Goal: Task Accomplishment & Management: Use online tool/utility

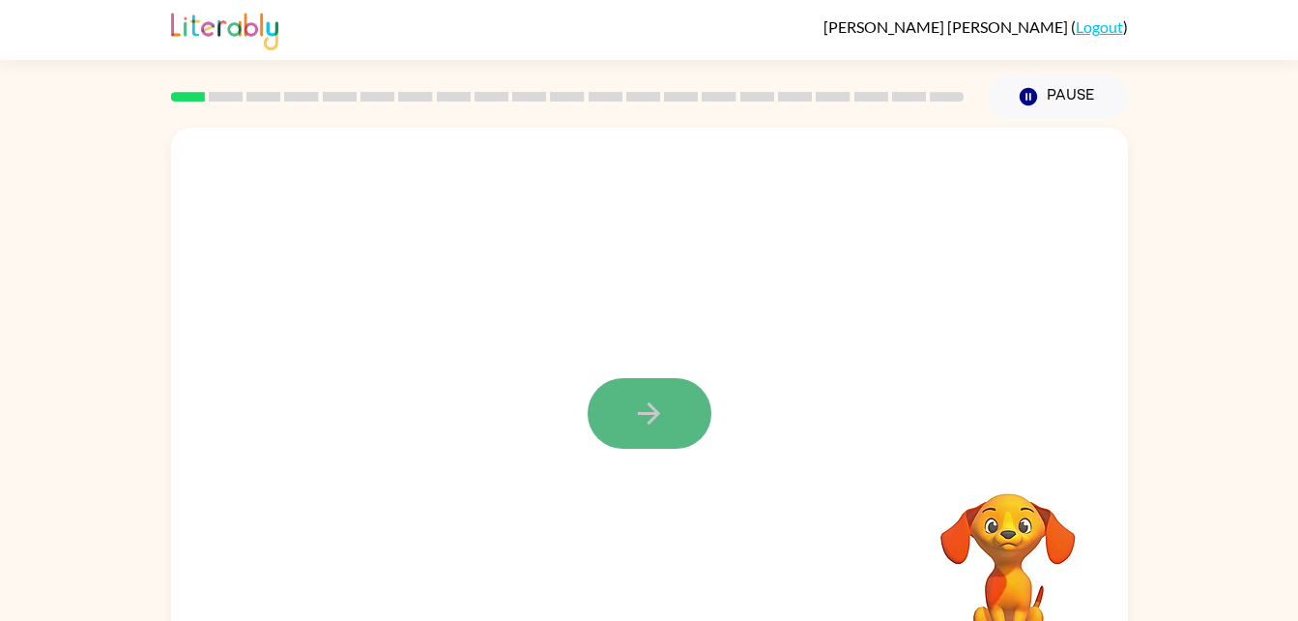
click at [654, 418] on icon "button" at bounding box center [649, 413] width 22 height 22
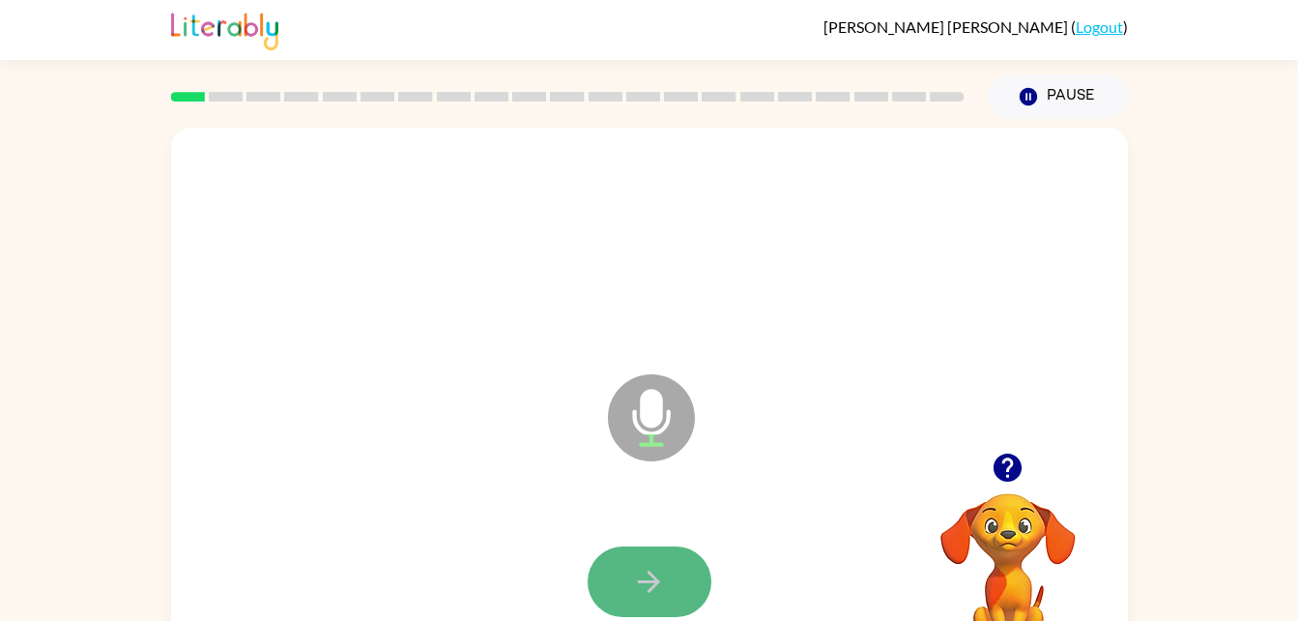
click at [642, 582] on icon "button" at bounding box center [649, 581] width 22 height 22
click at [649, 568] on icon "button" at bounding box center [649, 582] width 34 height 34
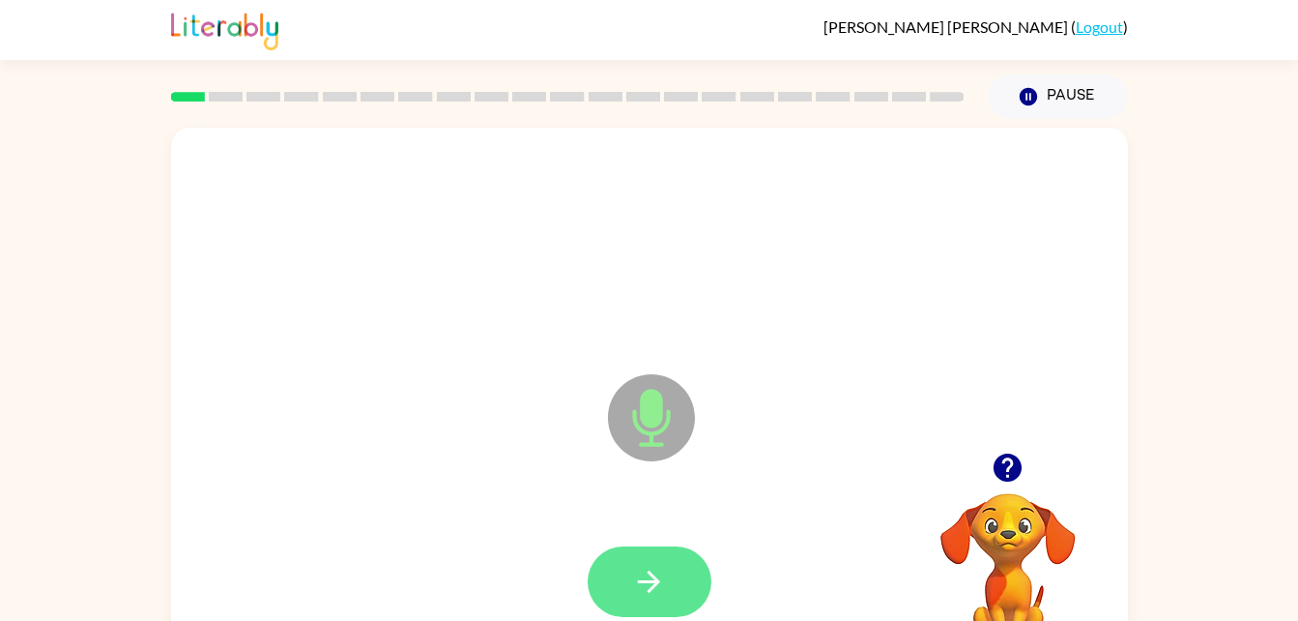
click at [662, 573] on icon "button" at bounding box center [649, 582] width 34 height 34
click at [640, 583] on icon "button" at bounding box center [649, 582] width 34 height 34
click at [684, 571] on button "button" at bounding box center [650, 581] width 124 height 71
click at [685, 557] on button "button" at bounding box center [650, 581] width 124 height 71
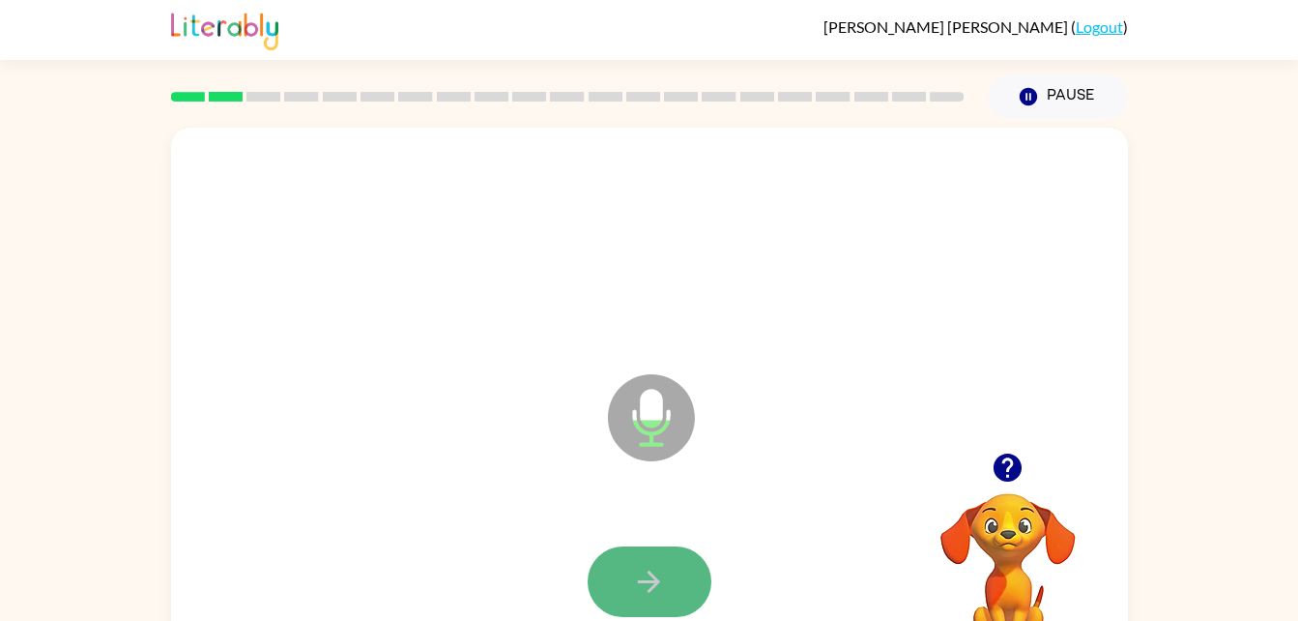
click at [651, 577] on icon "button" at bounding box center [649, 582] width 34 height 34
click at [684, 557] on button "button" at bounding box center [650, 581] width 124 height 71
click at [676, 567] on button "button" at bounding box center [650, 581] width 124 height 71
click at [671, 555] on button "button" at bounding box center [650, 581] width 124 height 71
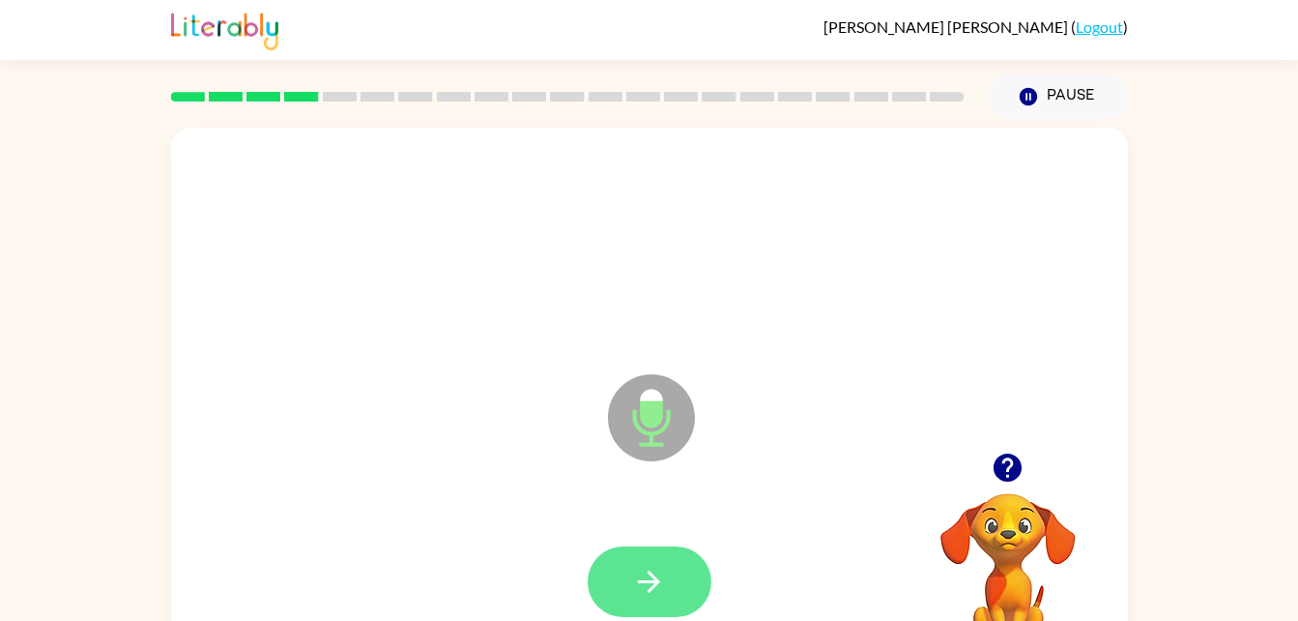
click at [648, 569] on icon "button" at bounding box center [649, 582] width 34 height 34
click at [640, 566] on icon "button" at bounding box center [649, 582] width 34 height 34
click at [655, 611] on button "button" at bounding box center [650, 581] width 124 height 71
click at [647, 597] on icon "button" at bounding box center [649, 582] width 34 height 34
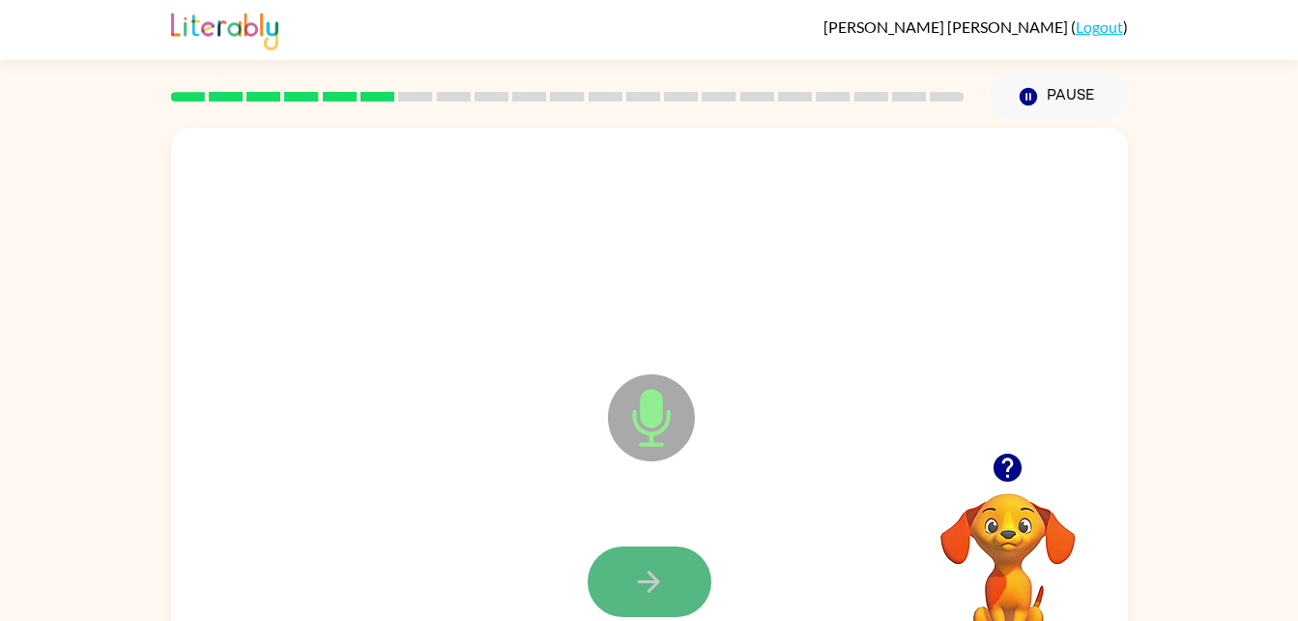
click at [645, 570] on icon "button" at bounding box center [649, 582] width 34 height 34
click at [656, 595] on icon "button" at bounding box center [649, 582] width 34 height 34
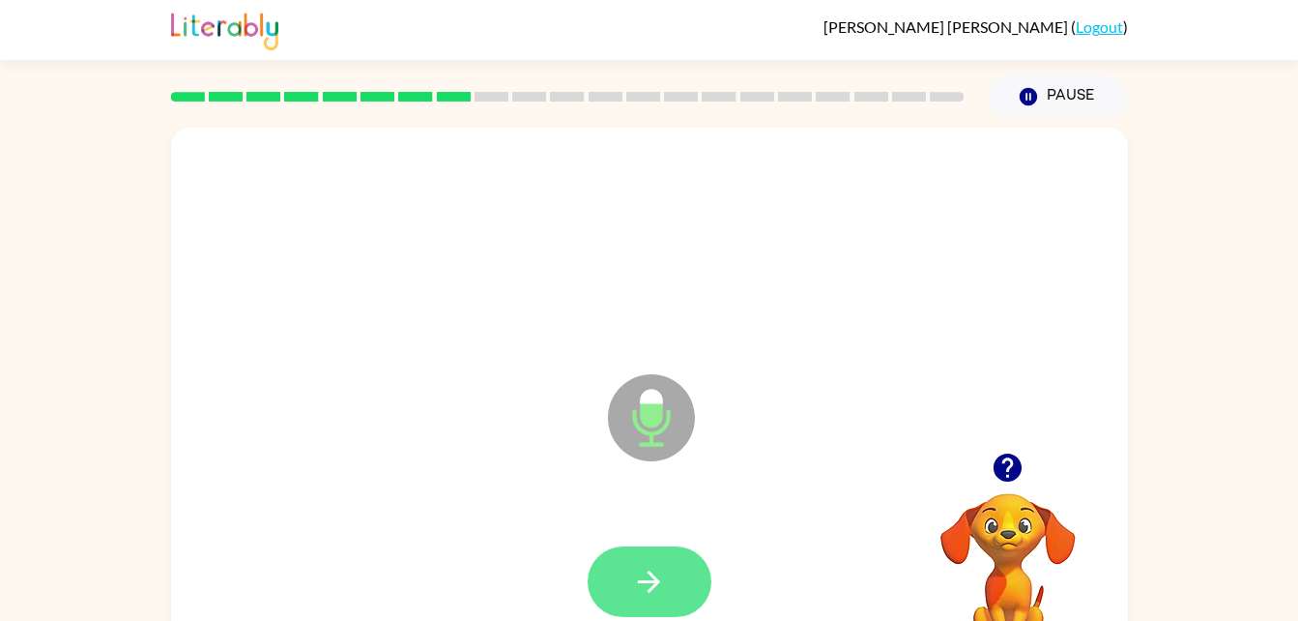
click at [685, 581] on button "button" at bounding box center [650, 581] width 124 height 71
click at [641, 575] on icon "button" at bounding box center [649, 582] width 34 height 34
click at [656, 582] on icon "button" at bounding box center [649, 581] width 22 height 22
click at [664, 580] on icon "button" at bounding box center [649, 582] width 34 height 34
click at [681, 562] on button "button" at bounding box center [650, 581] width 124 height 71
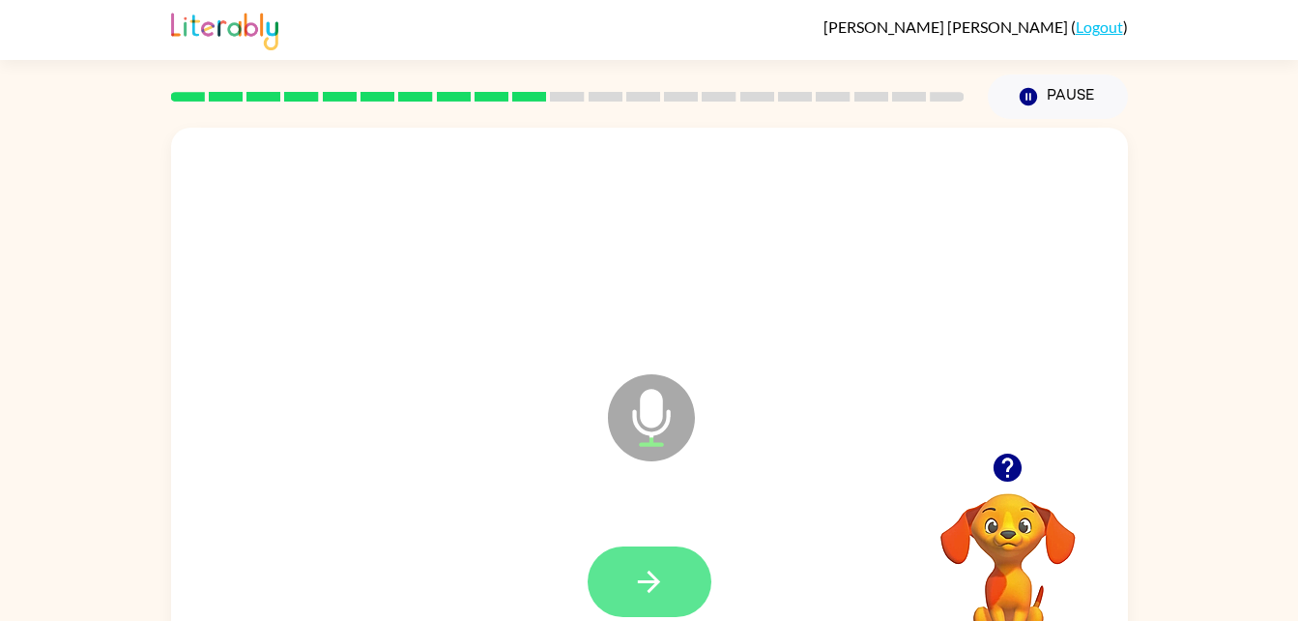
click at [658, 574] on icon "button" at bounding box center [649, 582] width 34 height 34
click at [634, 570] on icon "button" at bounding box center [649, 582] width 34 height 34
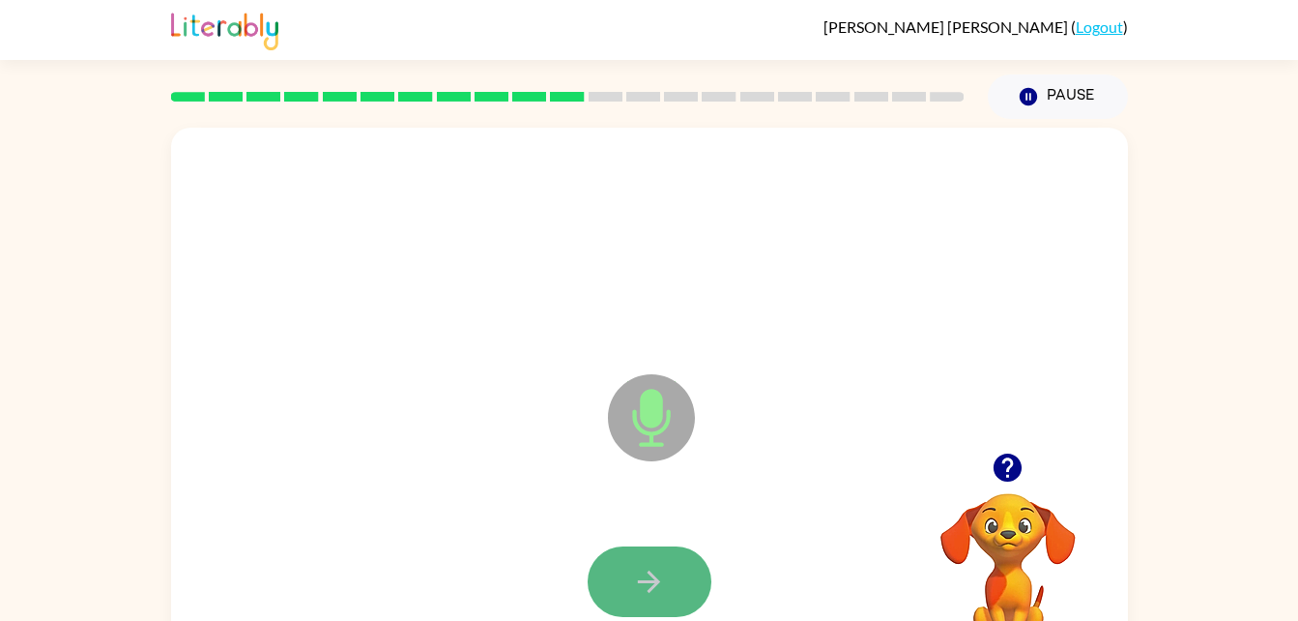
click at [685, 573] on button "button" at bounding box center [650, 581] width 124 height 71
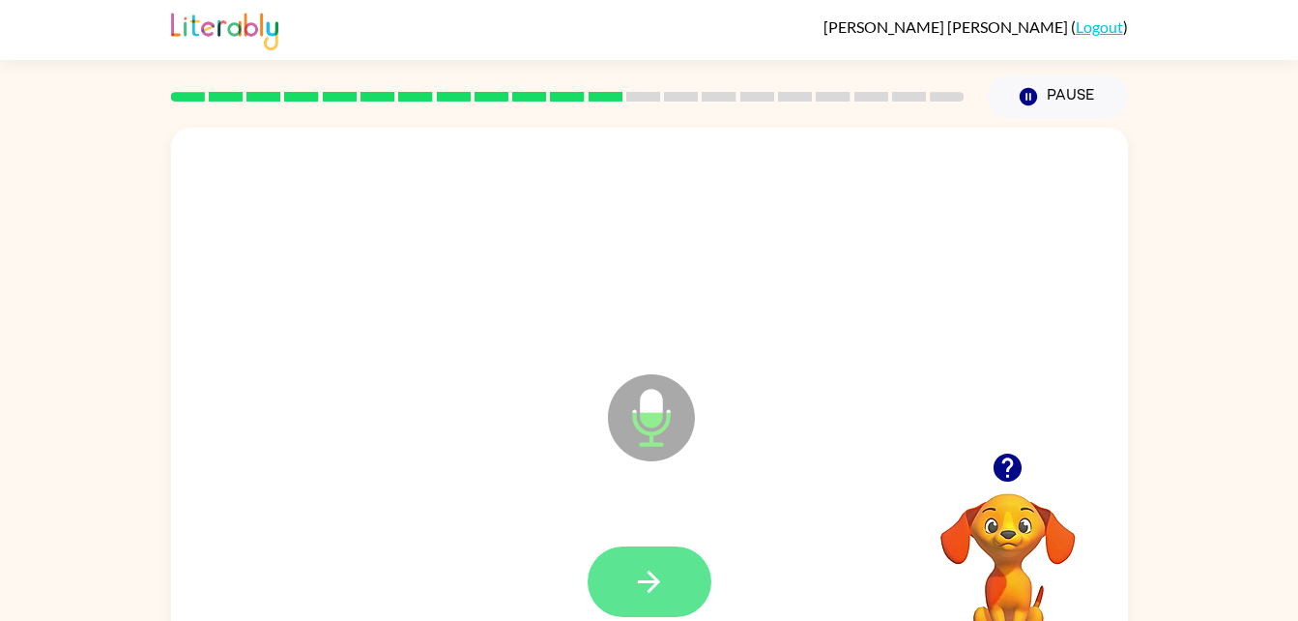
click at [621, 591] on button "button" at bounding box center [650, 581] width 124 height 71
click at [680, 582] on button "button" at bounding box center [650, 581] width 124 height 71
click at [665, 565] on icon "button" at bounding box center [649, 582] width 34 height 34
click at [669, 595] on button "button" at bounding box center [650, 581] width 124 height 71
click at [679, 566] on button "button" at bounding box center [650, 581] width 124 height 71
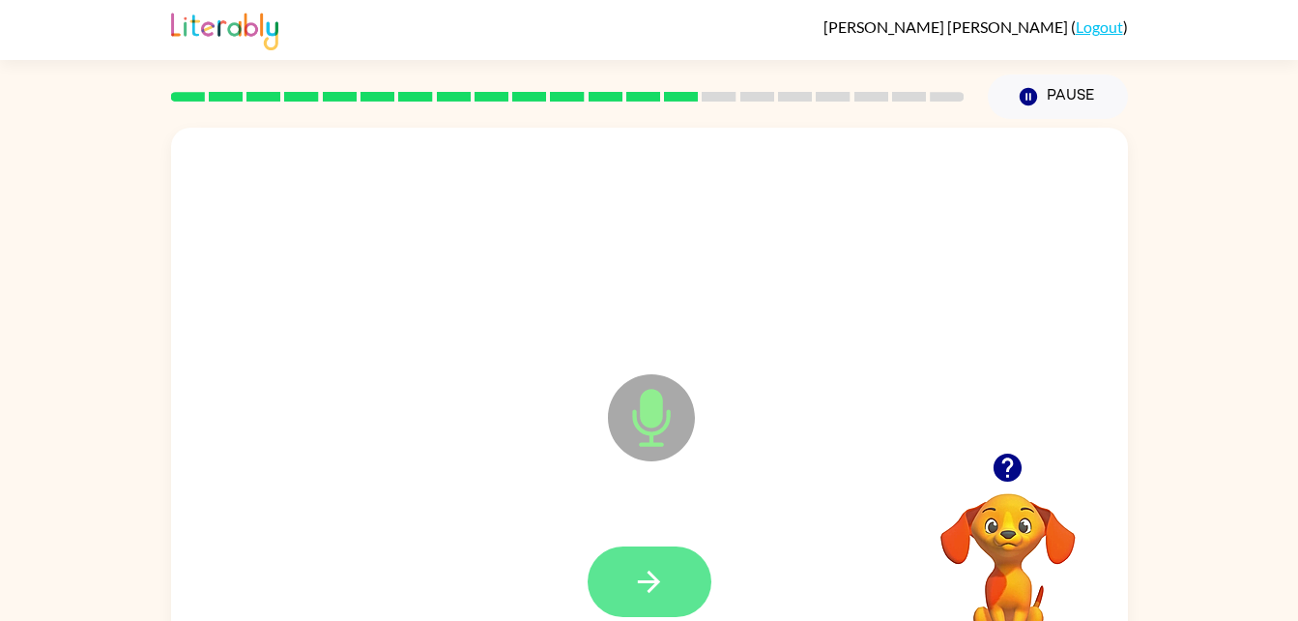
click at [677, 569] on button "button" at bounding box center [650, 581] width 124 height 71
click at [675, 570] on button "button" at bounding box center [650, 581] width 124 height 71
click at [691, 558] on button "button" at bounding box center [650, 581] width 124 height 71
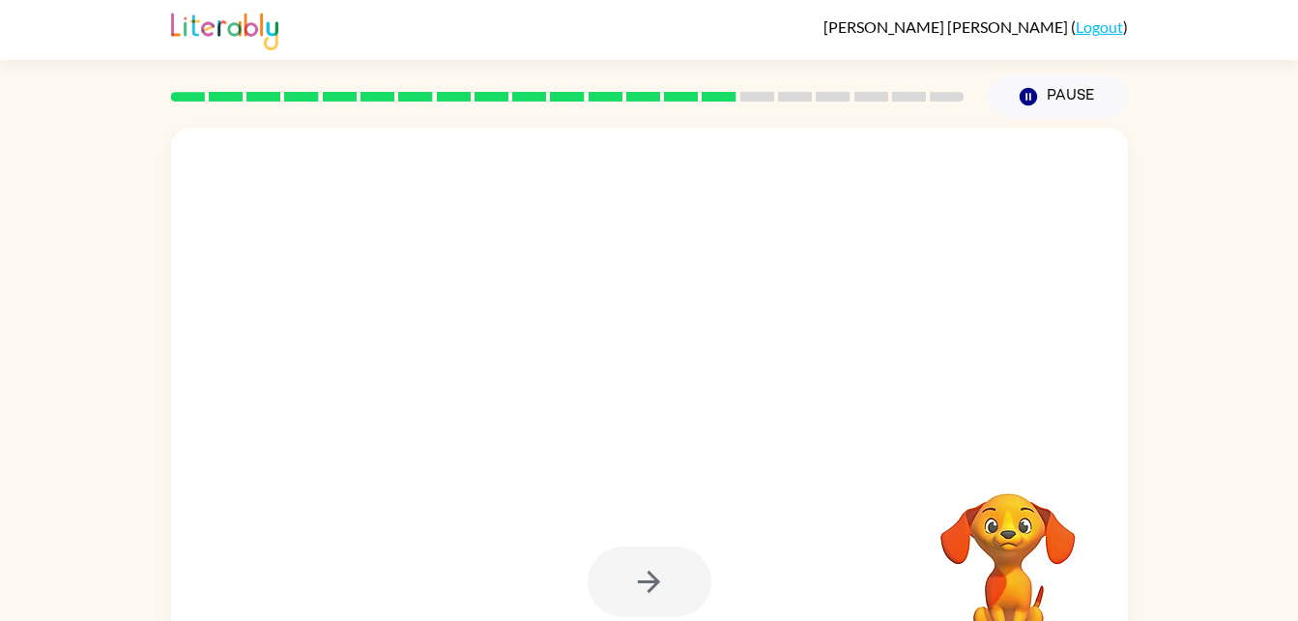
click at [1037, 353] on div at bounding box center [649, 404] width 957 height 552
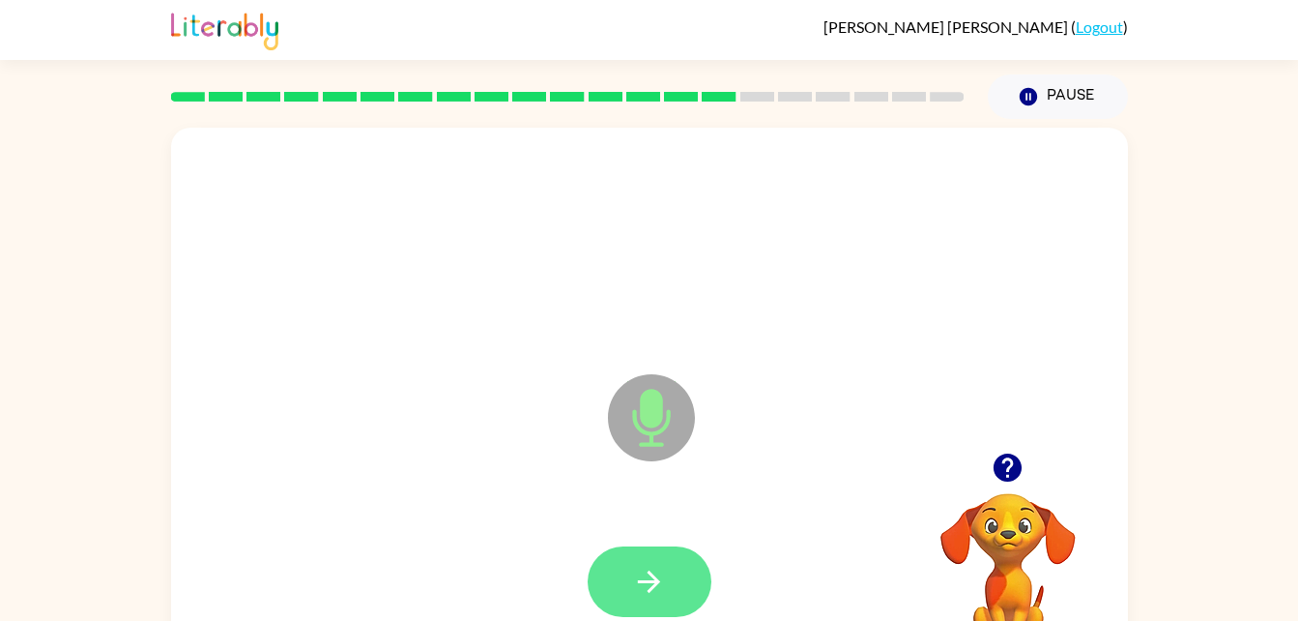
click at [657, 589] on icon "button" at bounding box center [649, 582] width 34 height 34
click at [680, 567] on button "button" at bounding box center [650, 581] width 124 height 71
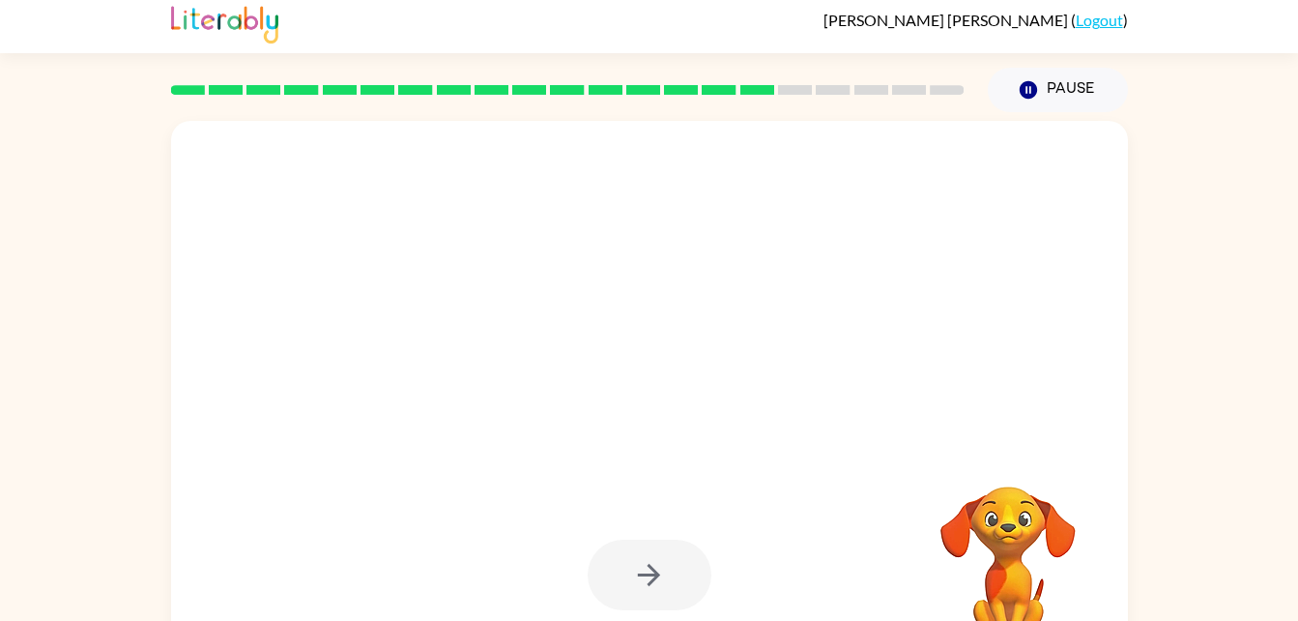
scroll to position [8, 0]
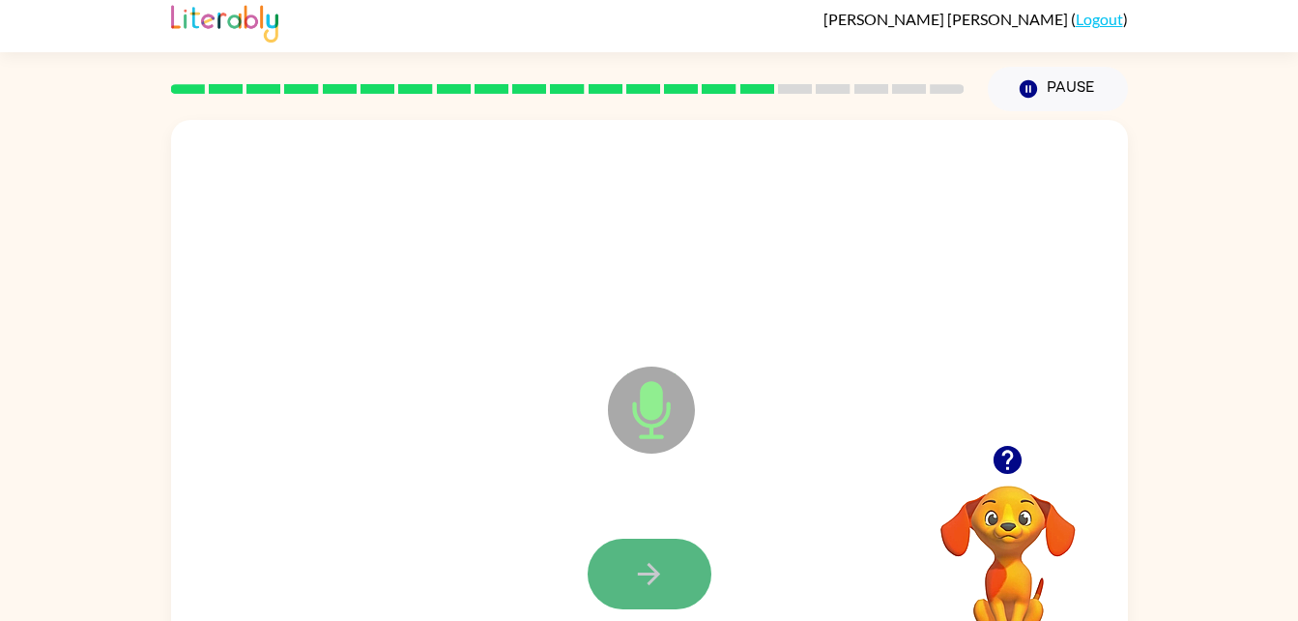
click at [610, 578] on button "button" at bounding box center [650, 574] width 124 height 71
click at [663, 565] on icon "button" at bounding box center [649, 574] width 34 height 34
click at [667, 549] on button "button" at bounding box center [650, 574] width 124 height 71
click at [693, 543] on button "button" at bounding box center [650, 574] width 124 height 71
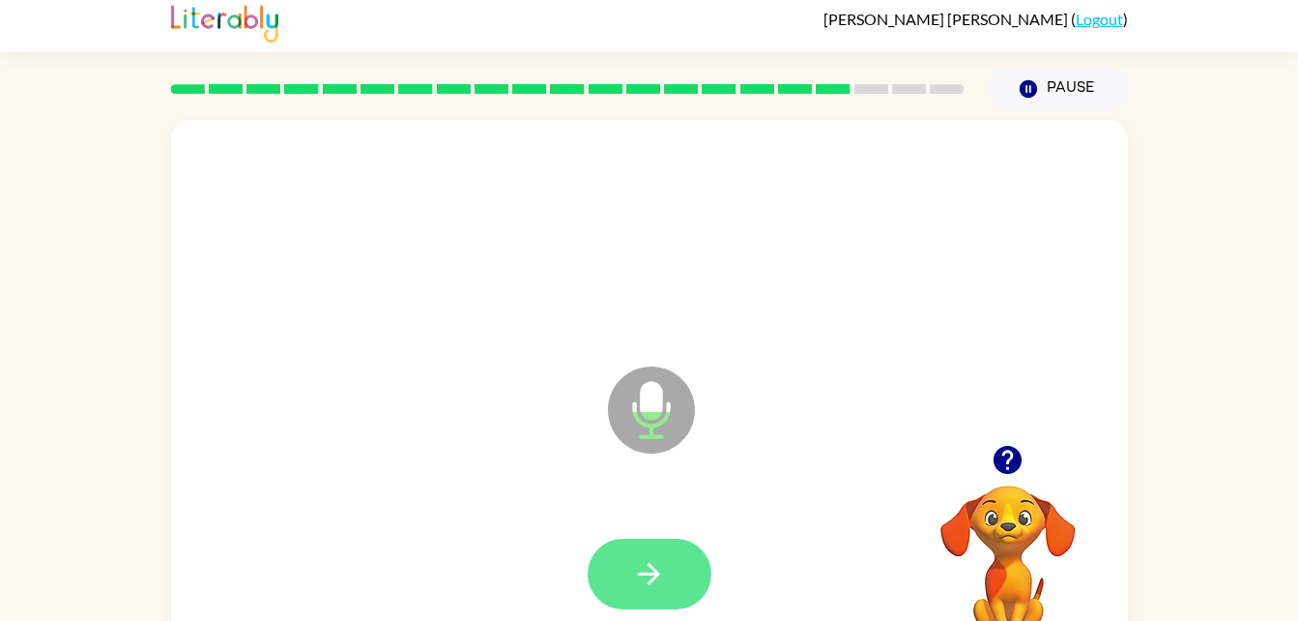
click at [658, 562] on icon "button" at bounding box center [649, 574] width 34 height 34
click at [651, 546] on button "button" at bounding box center [650, 574] width 124 height 71
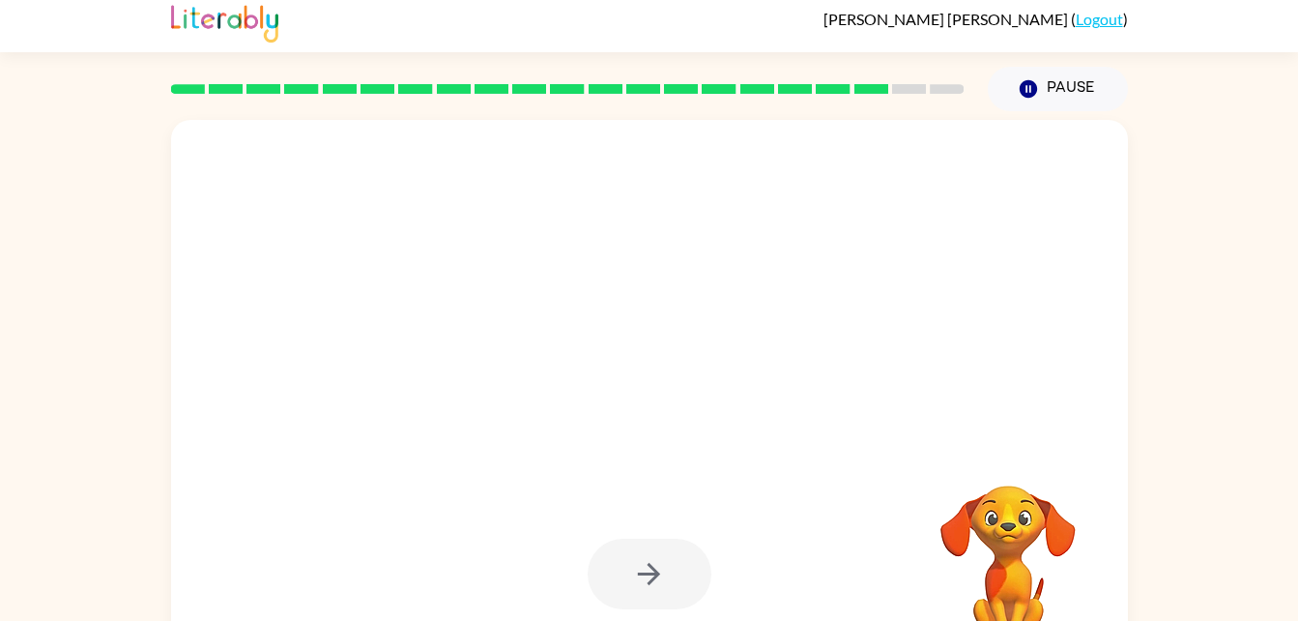
click at [1032, 393] on div at bounding box center [649, 396] width 957 height 552
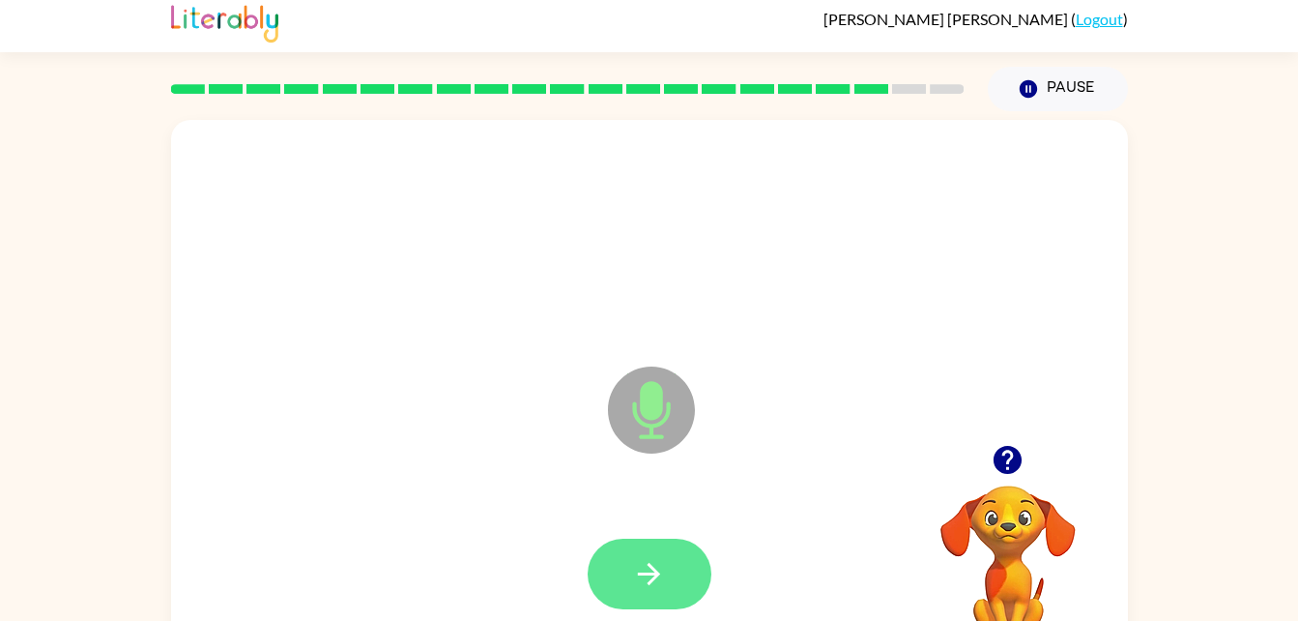
click at [660, 540] on button "button" at bounding box center [650, 574] width 124 height 71
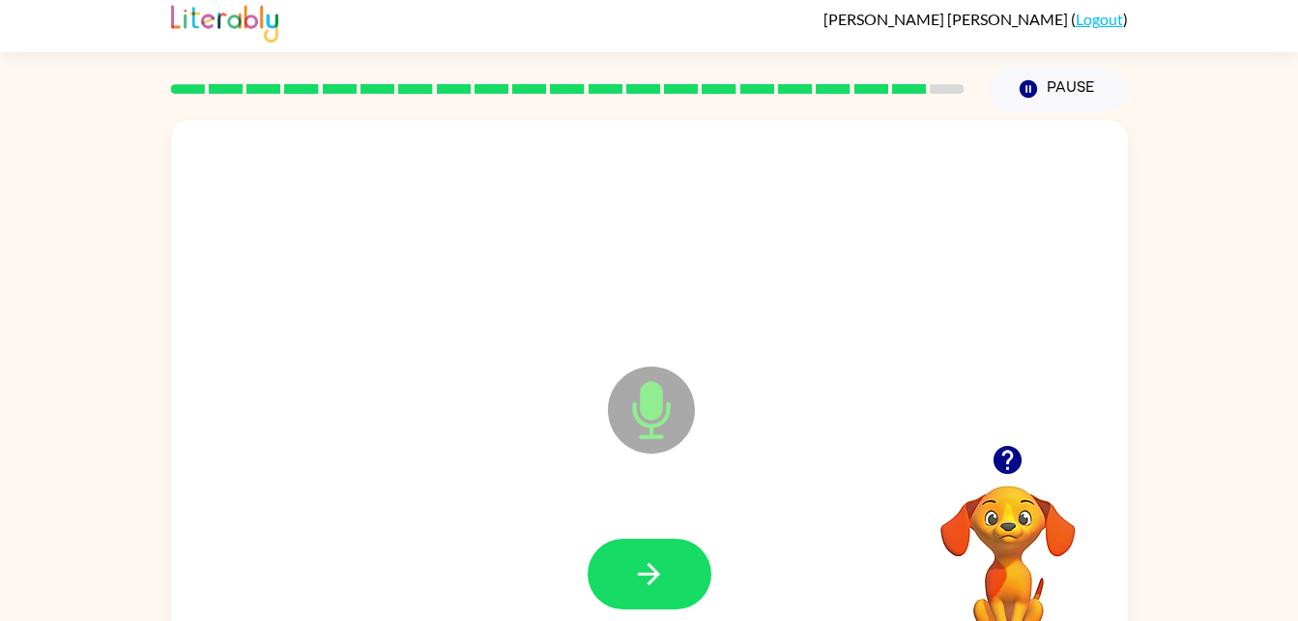
click at [679, 539] on div at bounding box center [650, 574] width 124 height 71
click at [647, 572] on icon "button" at bounding box center [649, 574] width 22 height 22
click at [631, 561] on button "button" at bounding box center [650, 574] width 124 height 71
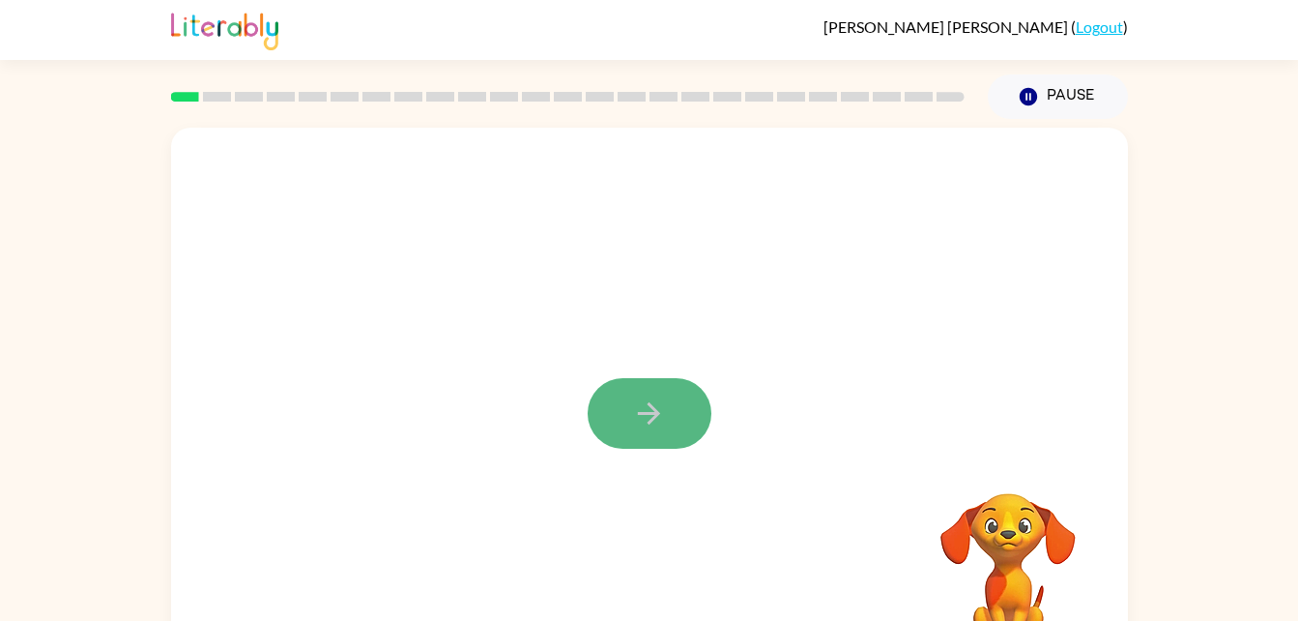
click at [675, 442] on button "button" at bounding box center [650, 413] width 124 height 71
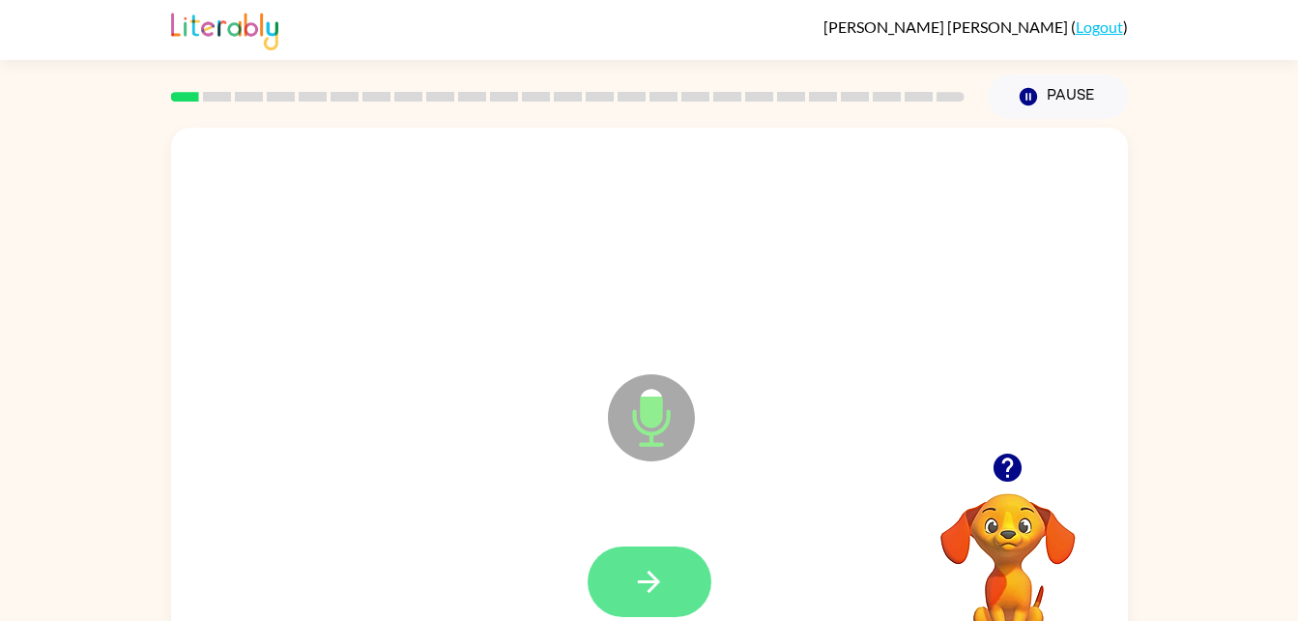
click at [657, 562] on button "button" at bounding box center [650, 581] width 124 height 71
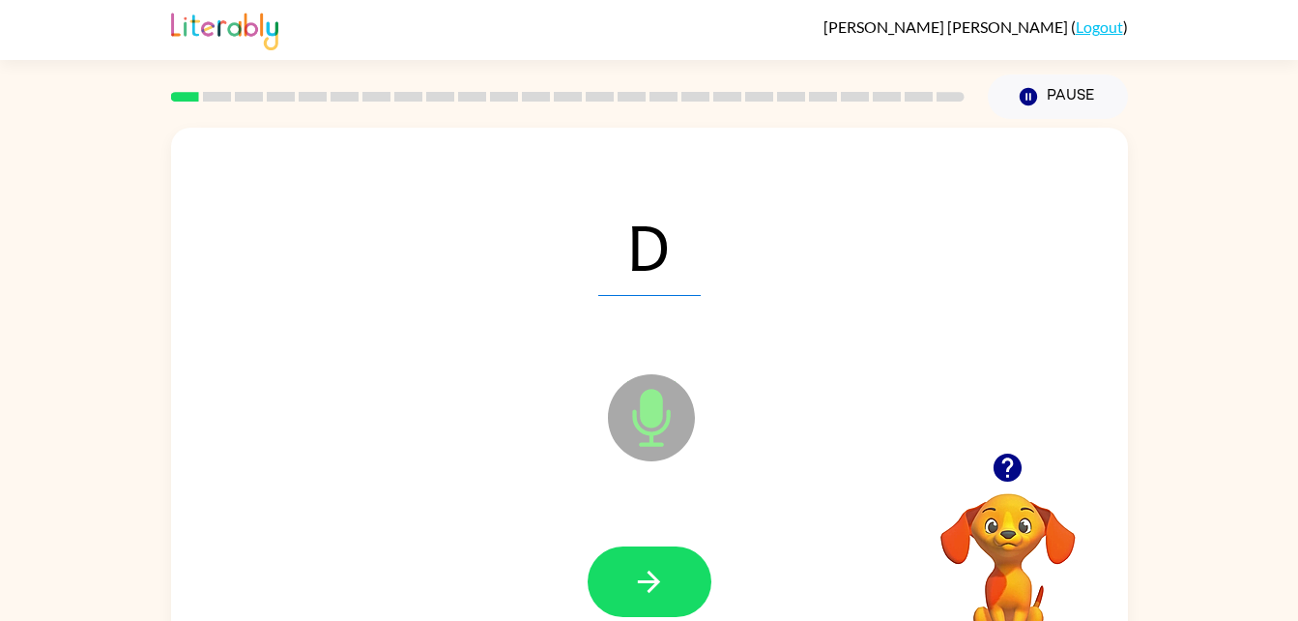
click at [632, 543] on div at bounding box center [649, 582] width 919 height 159
drag, startPoint x: 670, startPoint y: 559, endPoint x: 571, endPoint y: 481, distance: 125.9
click at [571, 481] on div "D Microphone The Microphone is here when it is your turn to talk" at bounding box center [649, 404] width 957 height 552
click at [635, 565] on icon "button" at bounding box center [649, 582] width 34 height 34
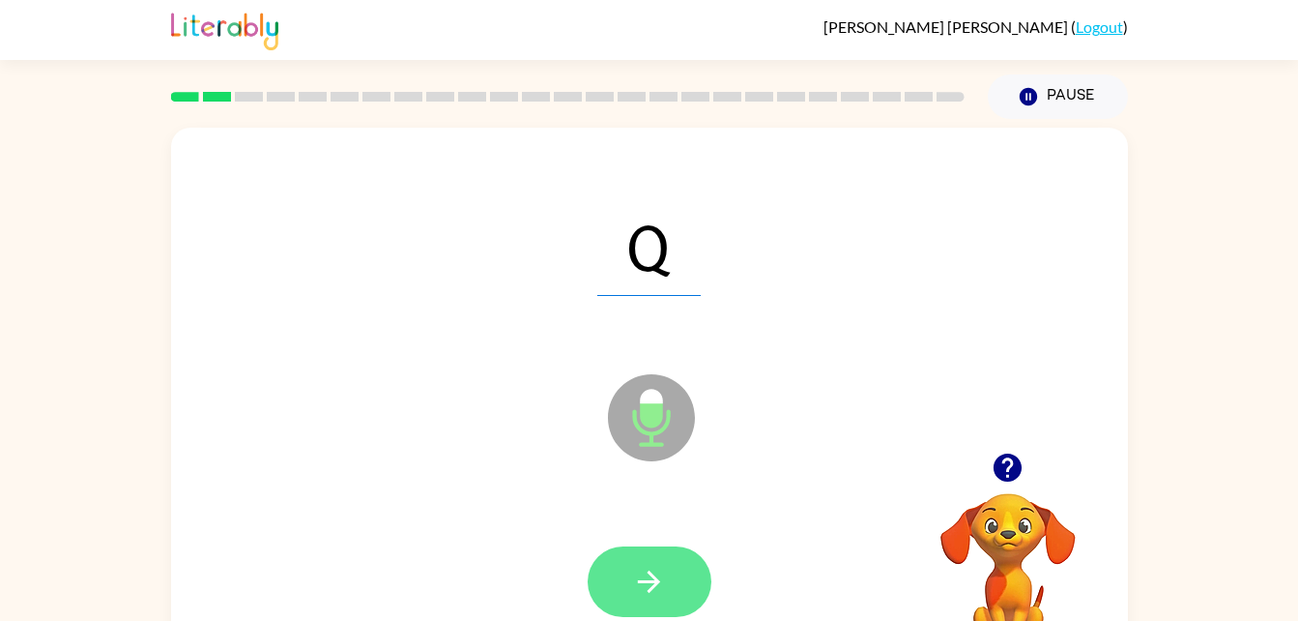
click at [677, 577] on button "button" at bounding box center [650, 581] width 124 height 71
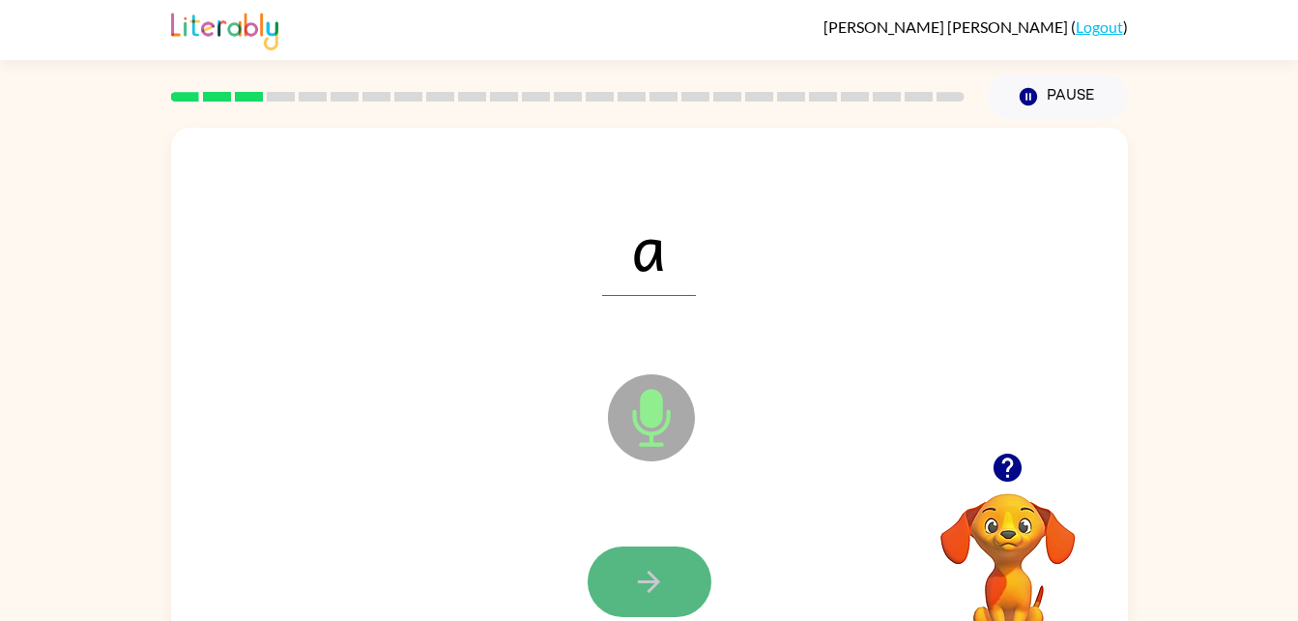
click at [667, 574] on button "button" at bounding box center [650, 581] width 124 height 71
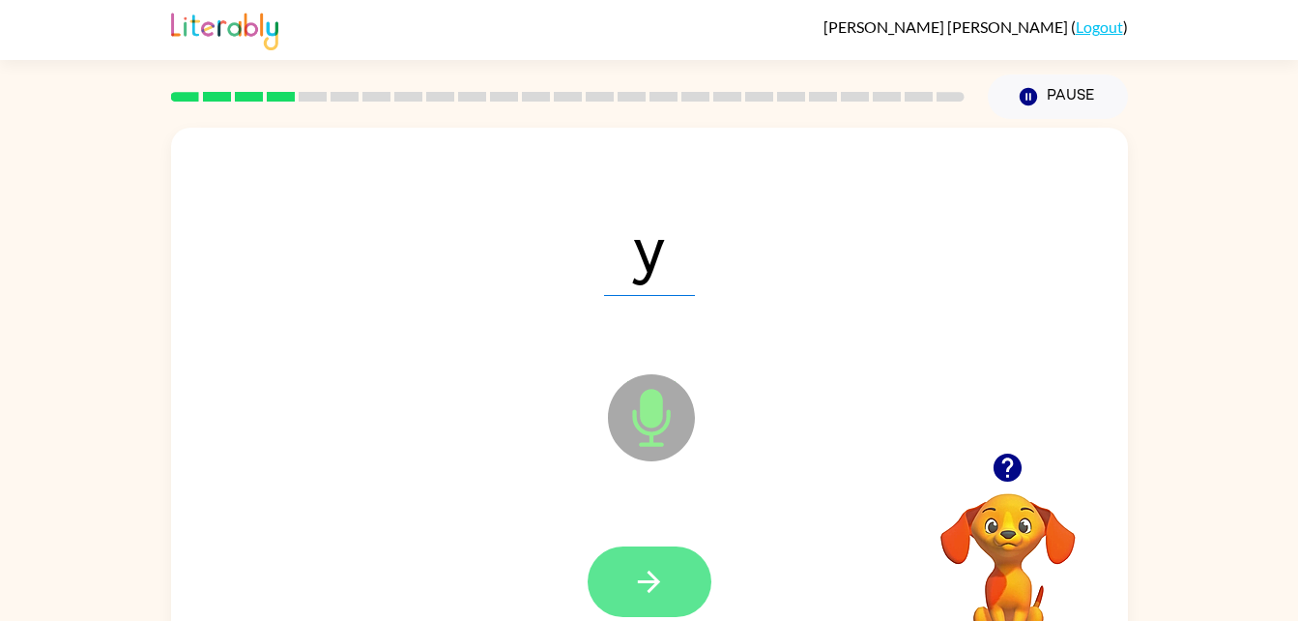
click at [658, 583] on icon "button" at bounding box center [649, 581] width 22 height 22
click at [646, 566] on icon "button" at bounding box center [649, 582] width 34 height 34
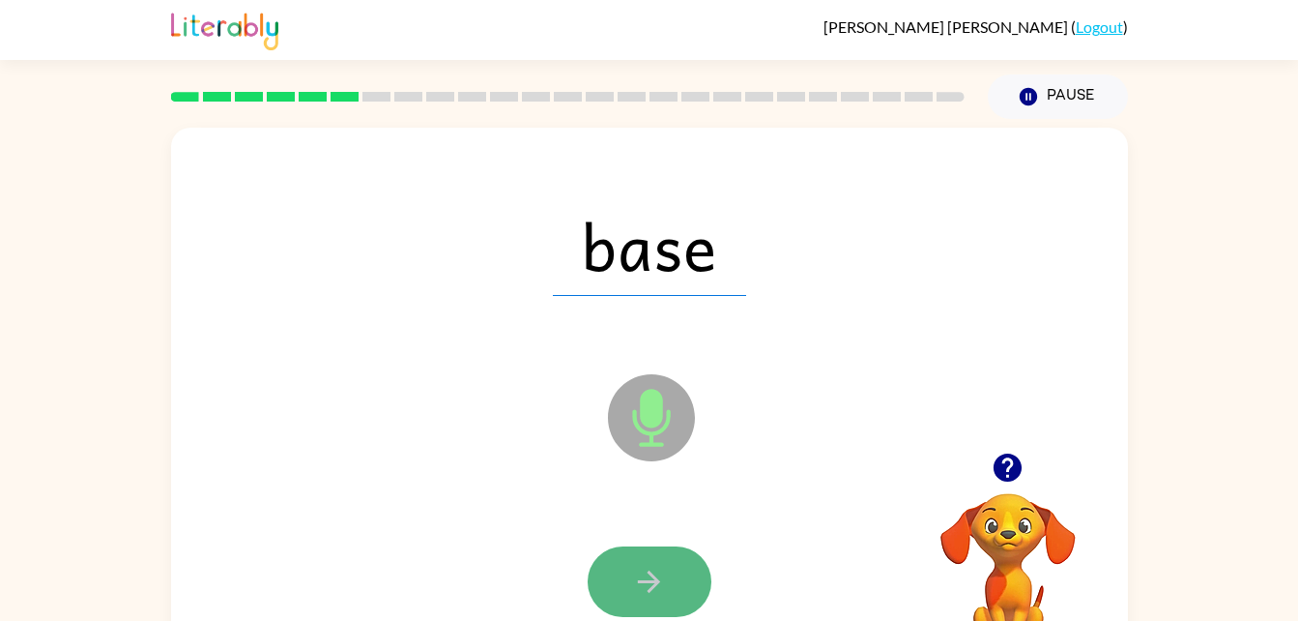
click at [697, 569] on button "button" at bounding box center [650, 581] width 124 height 71
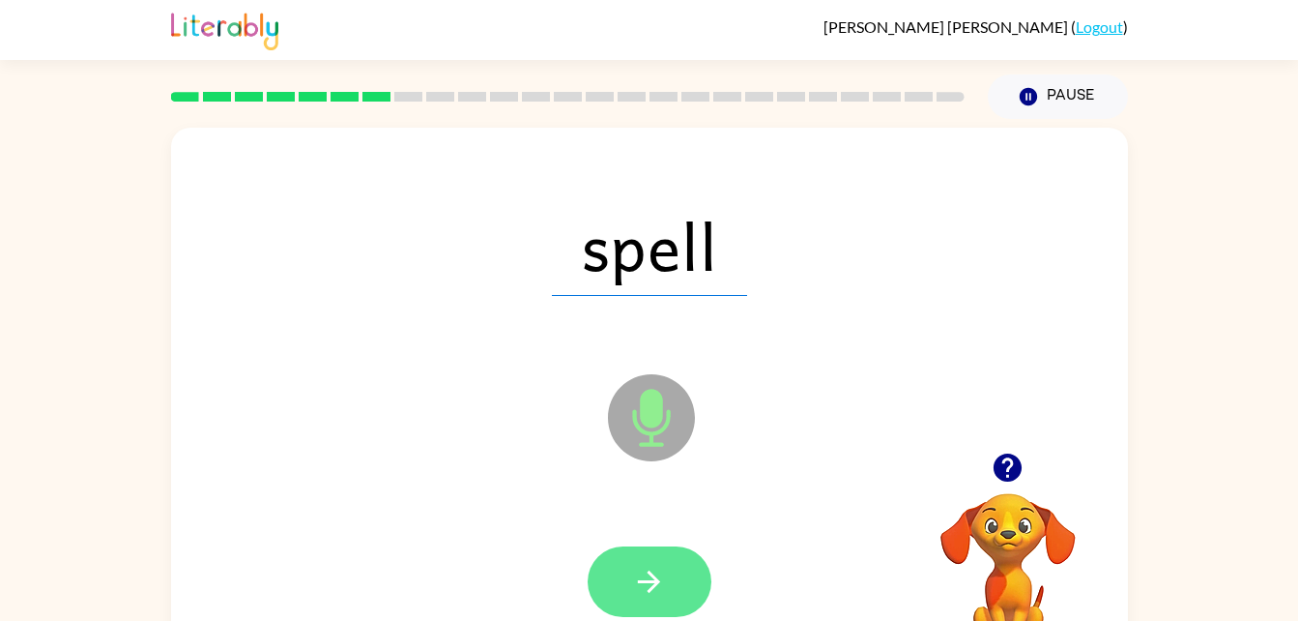
click at [676, 554] on button "button" at bounding box center [650, 581] width 124 height 71
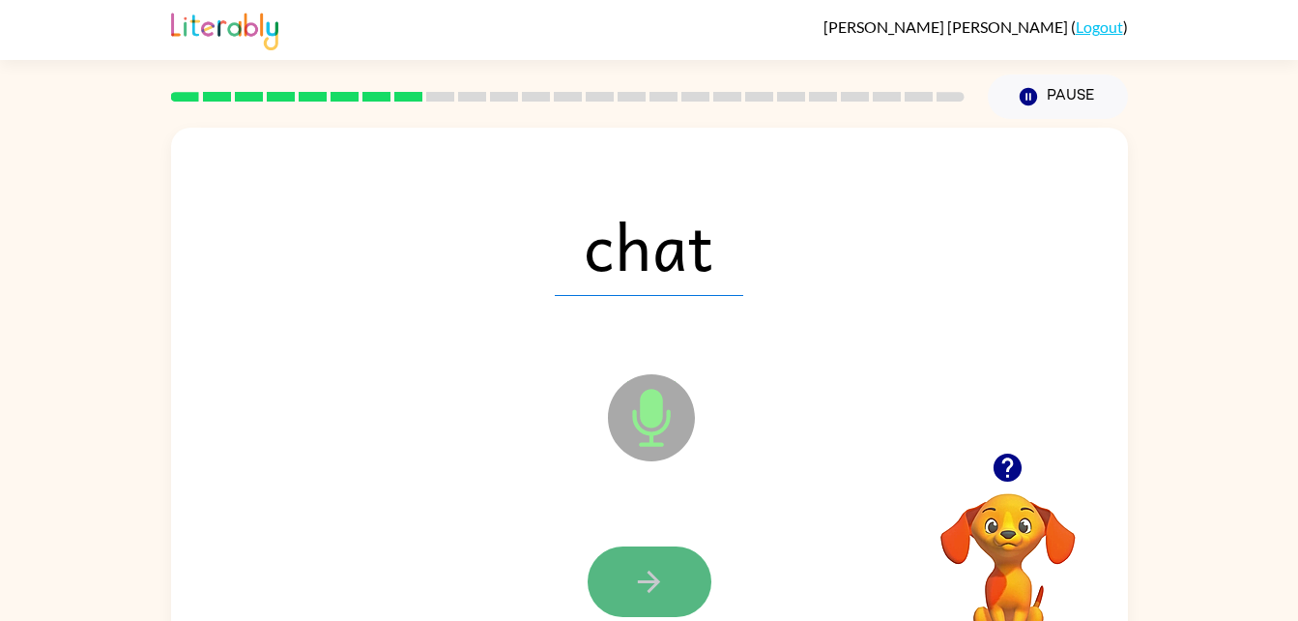
click at [660, 565] on icon "button" at bounding box center [649, 582] width 34 height 34
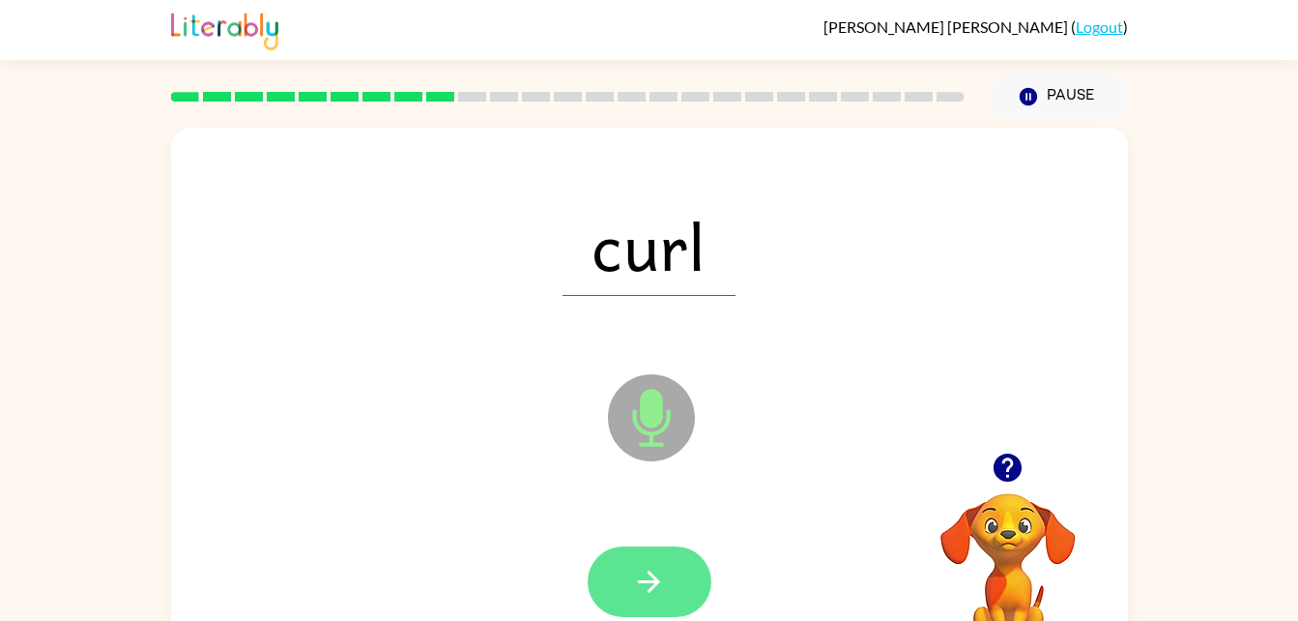
click at [641, 577] on icon "button" at bounding box center [649, 582] width 34 height 34
click at [666, 560] on button "button" at bounding box center [650, 581] width 124 height 71
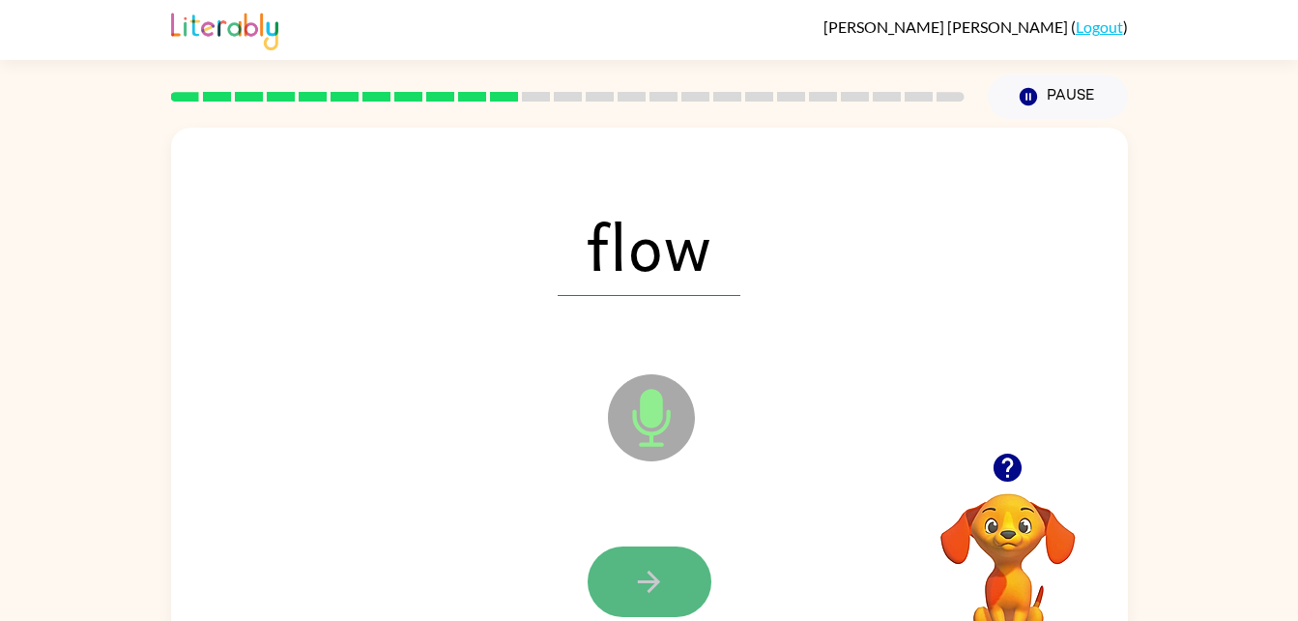
click at [665, 579] on icon "button" at bounding box center [649, 582] width 34 height 34
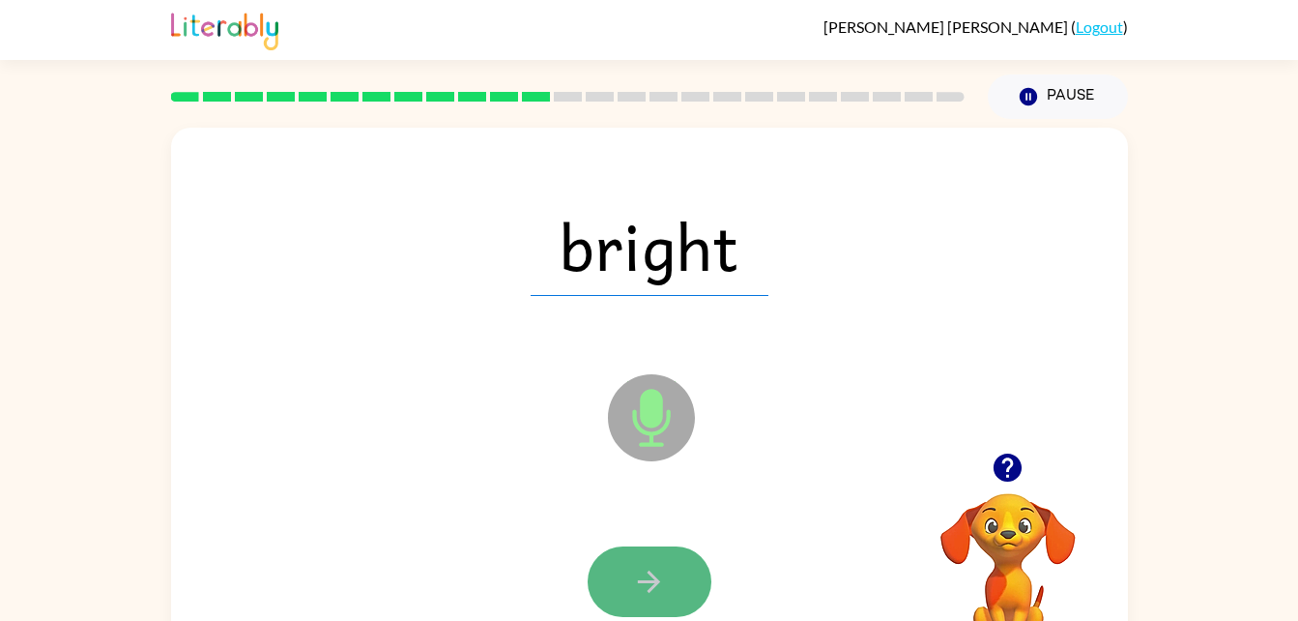
click at [659, 590] on icon "button" at bounding box center [649, 582] width 34 height 34
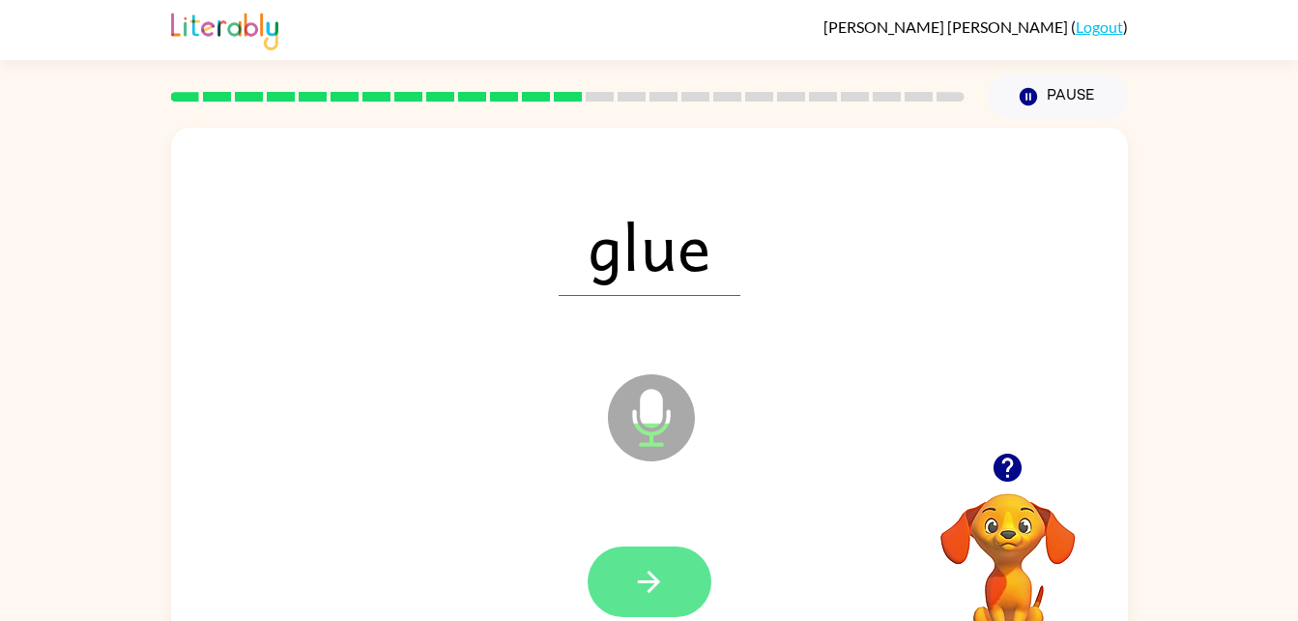
click at [691, 589] on button "button" at bounding box center [650, 581] width 124 height 71
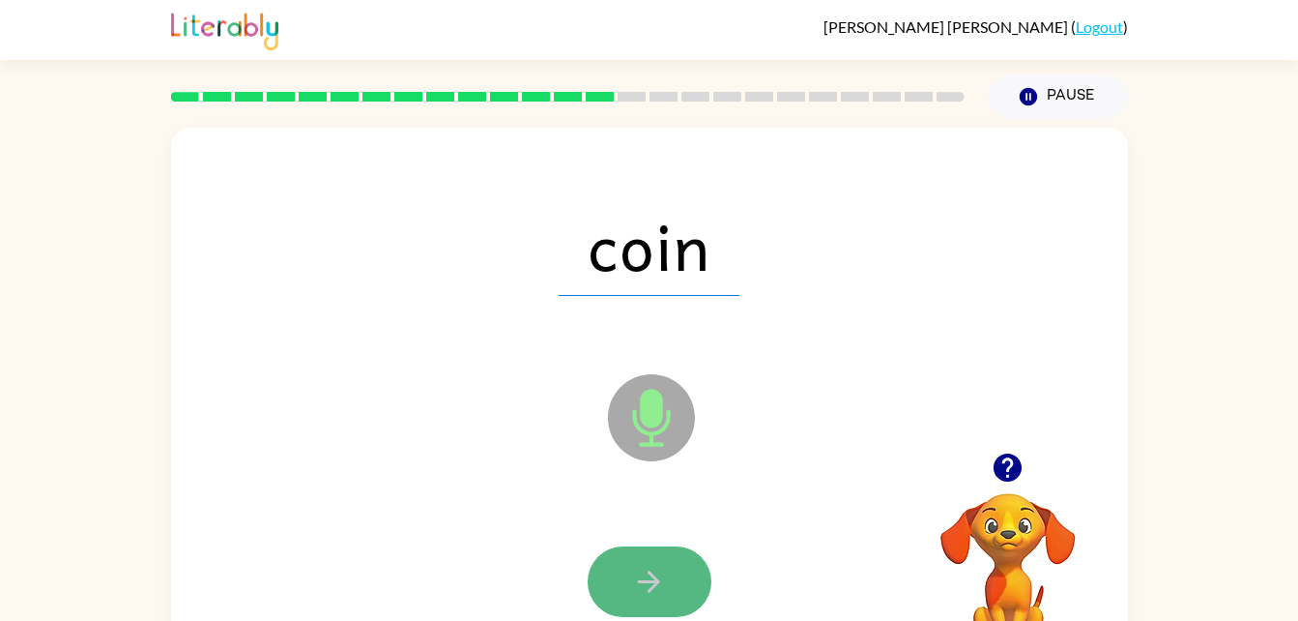
click at [683, 563] on button "button" at bounding box center [650, 581] width 124 height 71
click at [659, 574] on icon "button" at bounding box center [649, 582] width 34 height 34
click at [639, 583] on icon "button" at bounding box center [649, 582] width 34 height 34
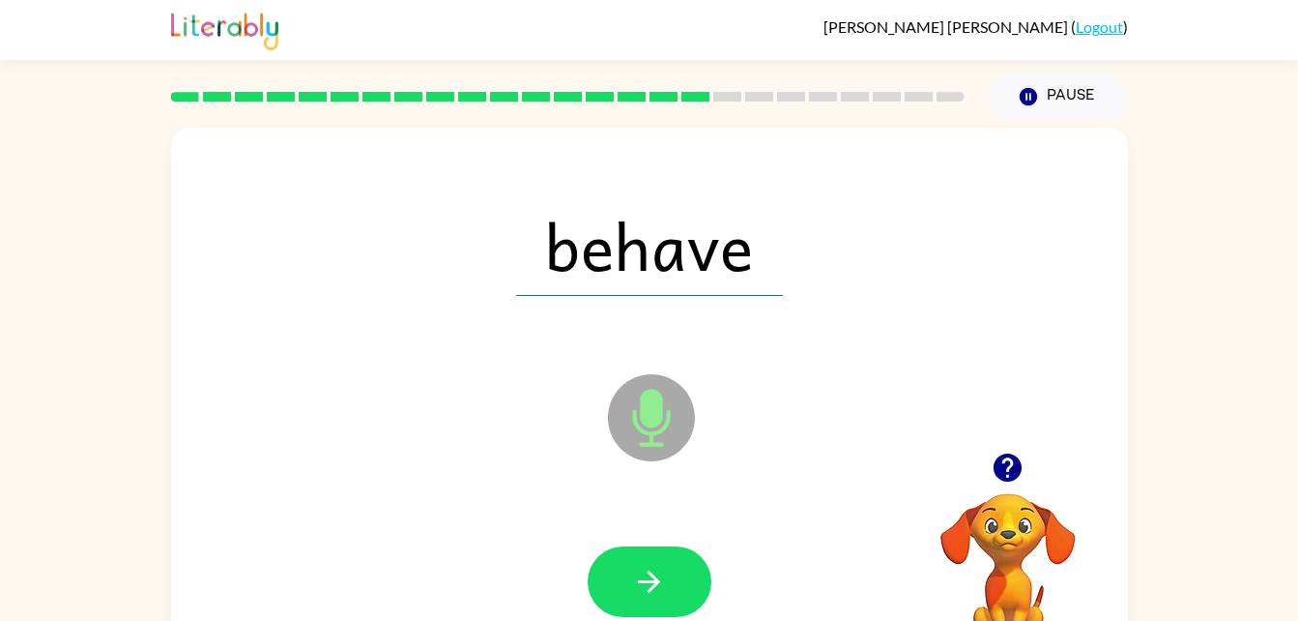
click at [641, 583] on icon "button" at bounding box center [649, 582] width 34 height 34
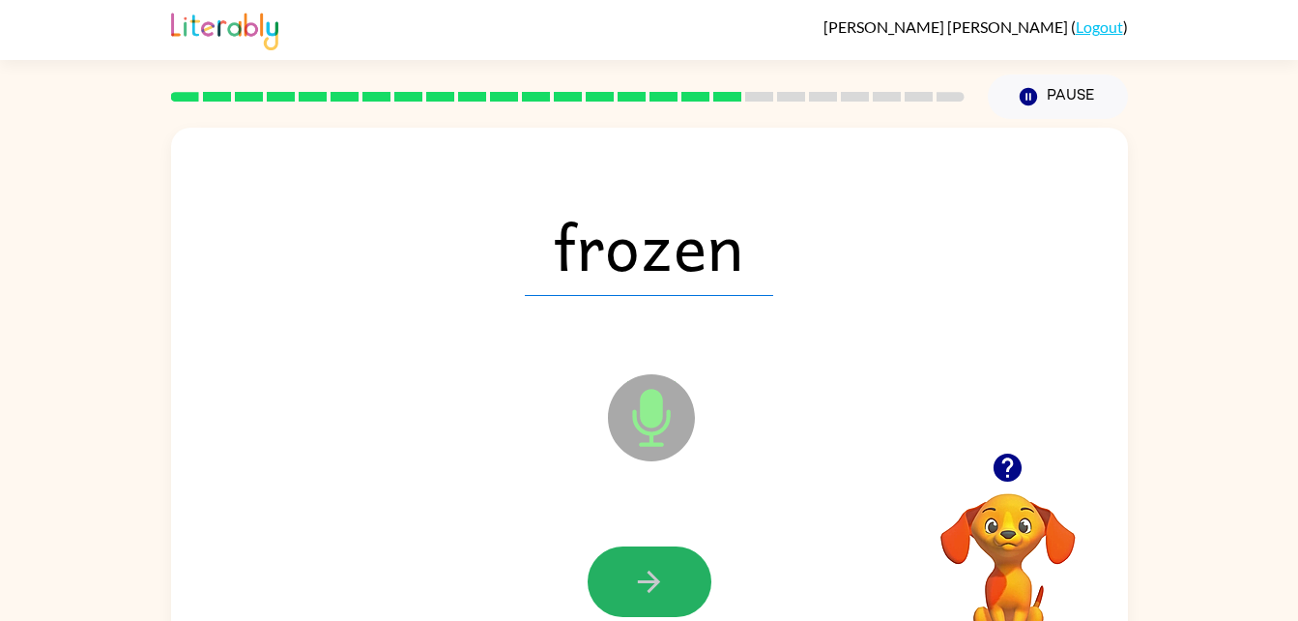
click at [641, 583] on icon "button" at bounding box center [649, 582] width 34 height 34
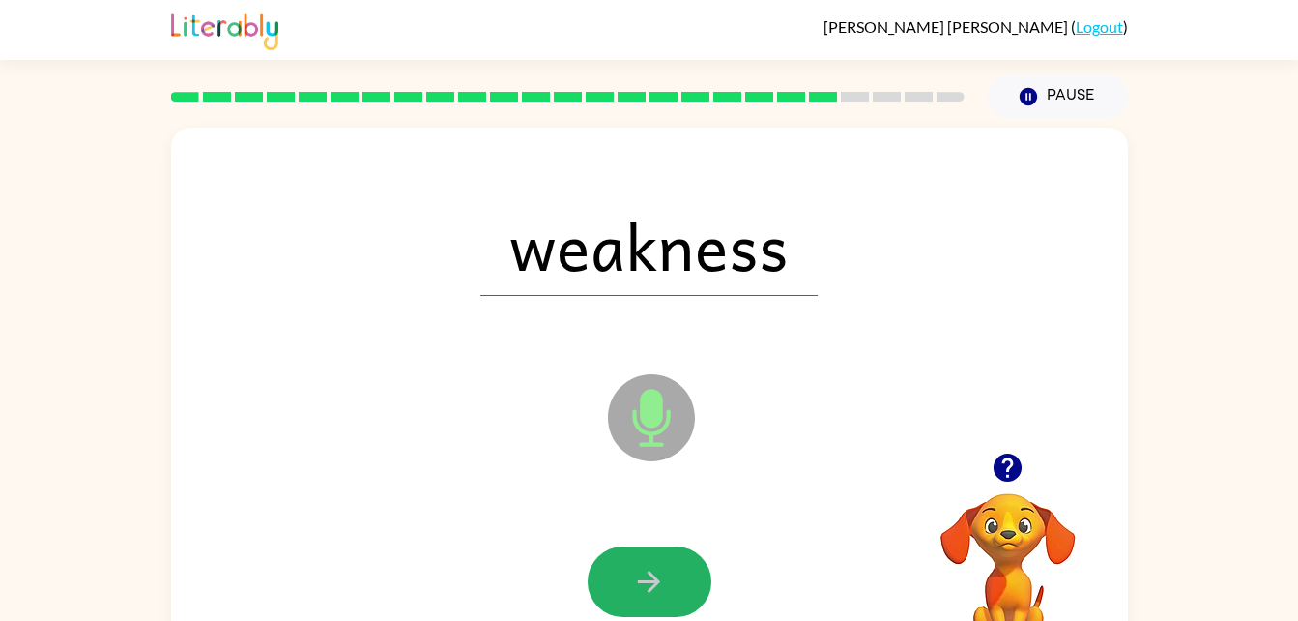
click at [641, 583] on icon "button" at bounding box center [649, 582] width 34 height 34
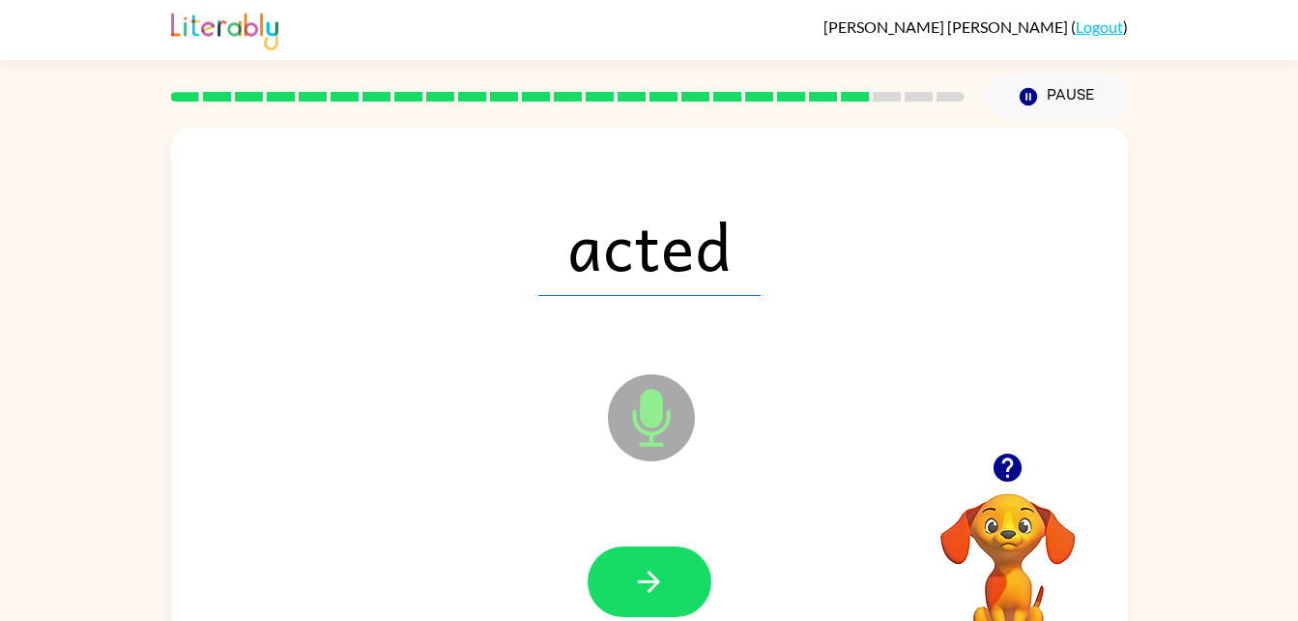
click at [641, 583] on icon "button" at bounding box center [649, 582] width 34 height 34
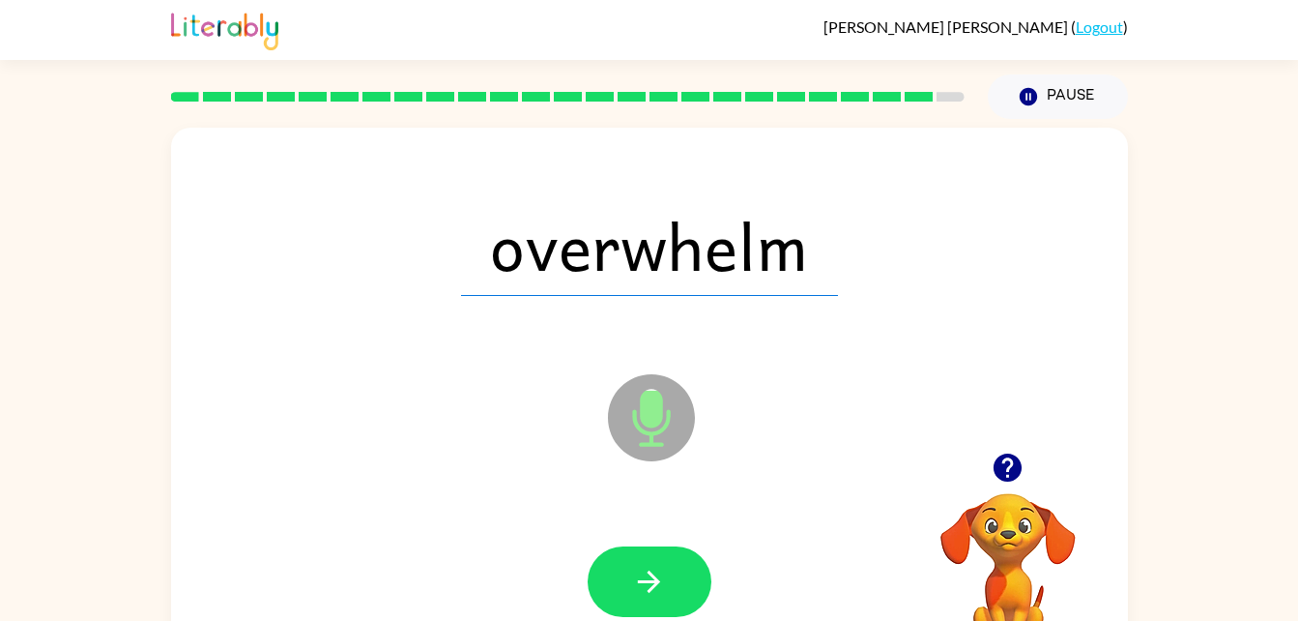
click at [641, 583] on icon "button" at bounding box center [649, 582] width 34 height 34
